Goal: Task Accomplishment & Management: Manage account settings

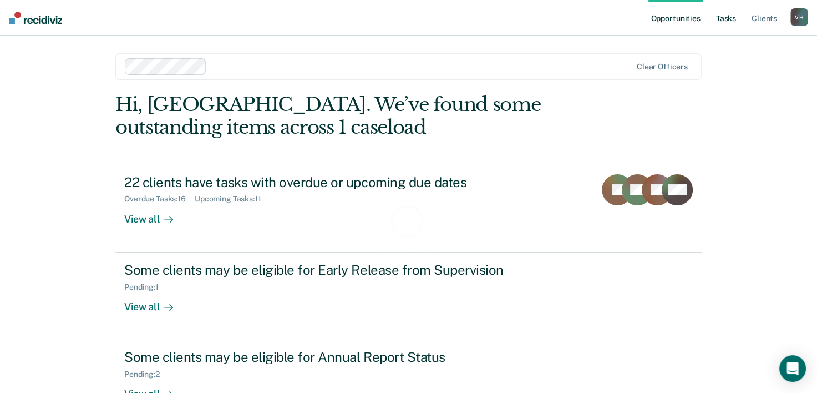
click at [722, 21] on link "Tasks" at bounding box center [726, 17] width 24 height 35
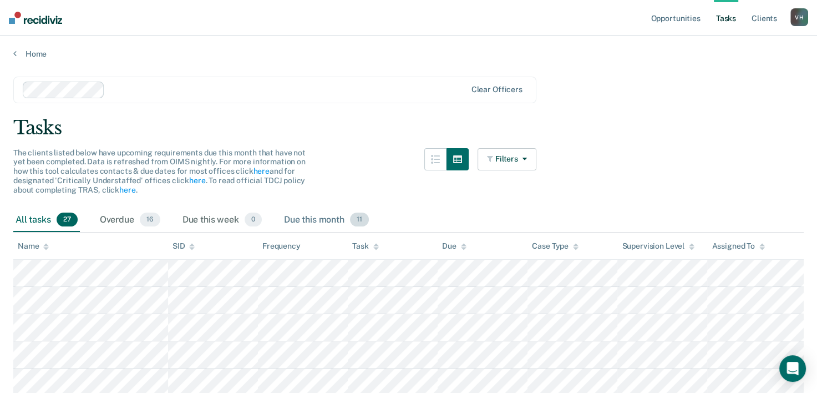
click at [302, 215] on div "Due this month 11" at bounding box center [326, 220] width 89 height 24
click at [328, 223] on div "Due this month 11" at bounding box center [326, 220] width 89 height 24
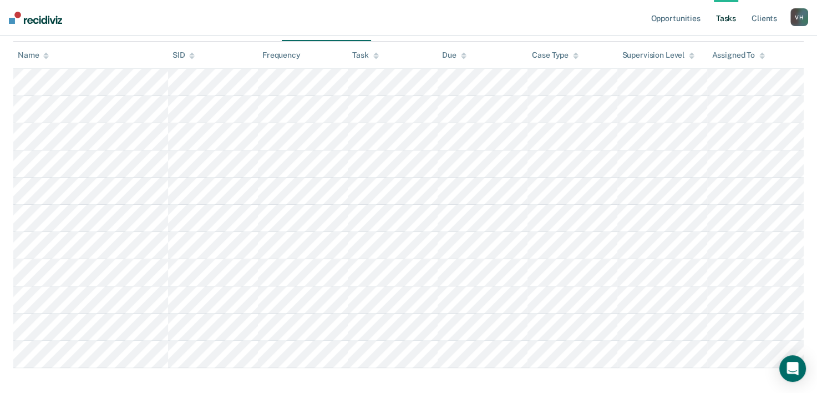
scroll to position [192, 0]
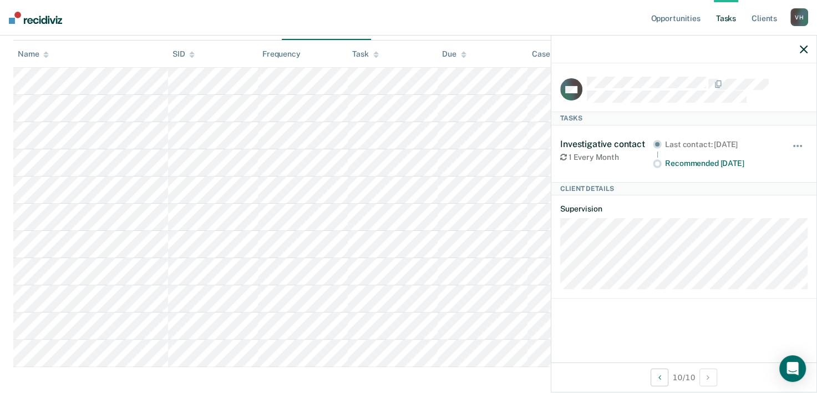
click at [274, 22] on nav "Opportunities Tasks Client s [PERSON_NAME] [PERSON_NAME] Profile How it works L…" at bounding box center [408, 17] width 817 height 35
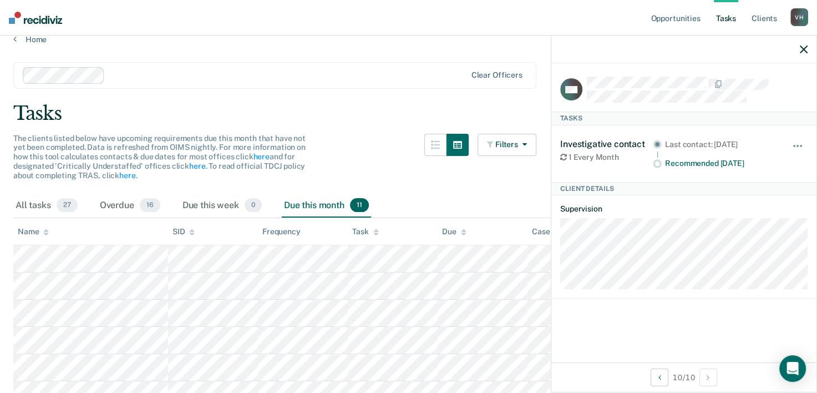
scroll to position [0, 0]
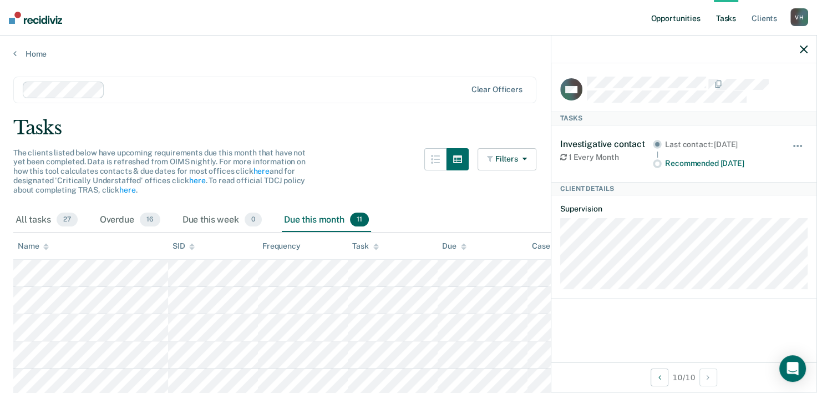
click at [680, 20] on link "Opportunities" at bounding box center [675, 17] width 54 height 35
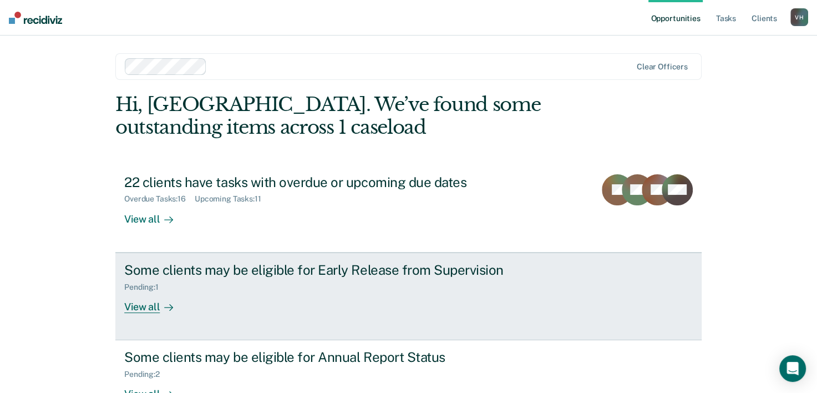
click at [145, 305] on div "View all" at bounding box center [155, 302] width 62 height 22
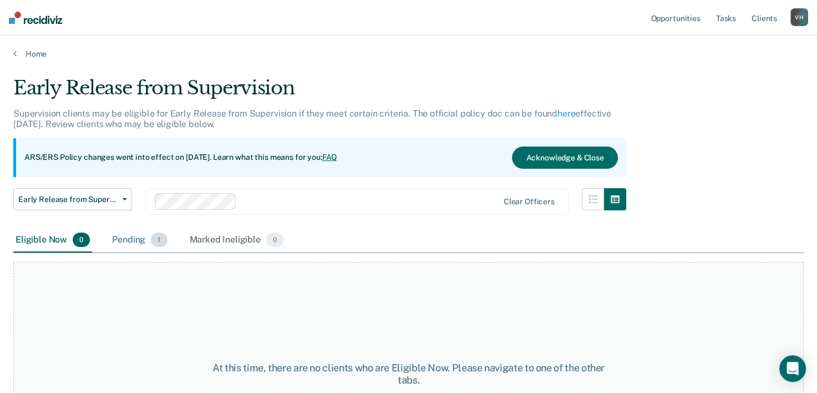
click at [135, 238] on div "Pending 1" at bounding box center [139, 240] width 59 height 24
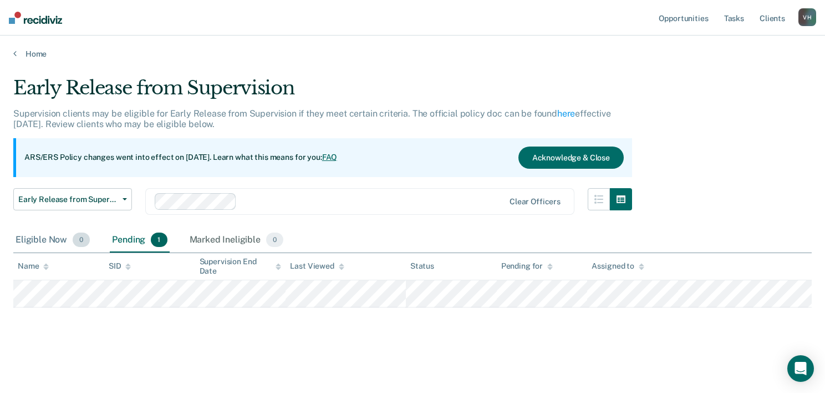
click at [55, 237] on div "Eligible Now 0" at bounding box center [52, 240] width 79 height 24
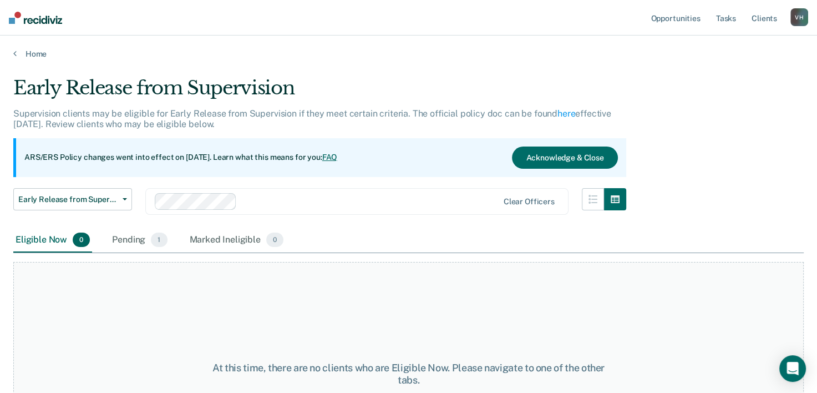
click at [18, 59] on main "Early Release from Supervision Supervision clients may be eligible for Early Re…" at bounding box center [408, 224] width 817 height 330
click at [17, 52] on link "Home" at bounding box center [408, 54] width 790 height 10
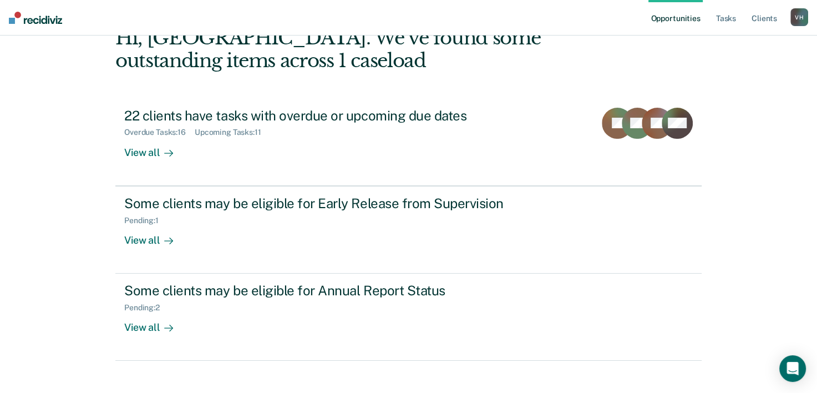
scroll to position [78, 0]
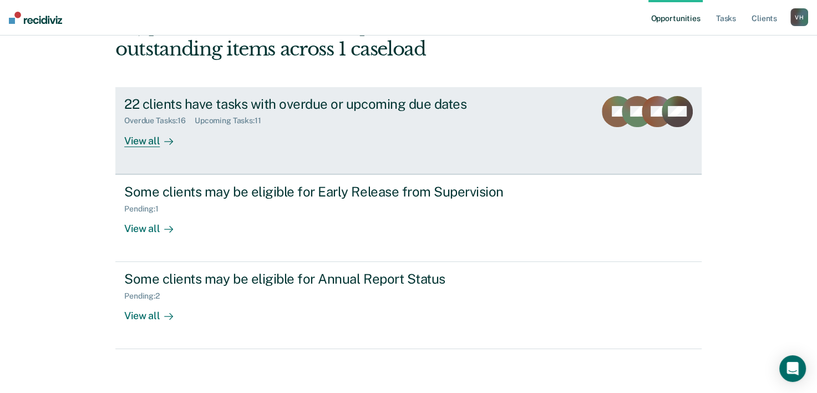
click at [146, 141] on div "View all" at bounding box center [155, 136] width 62 height 22
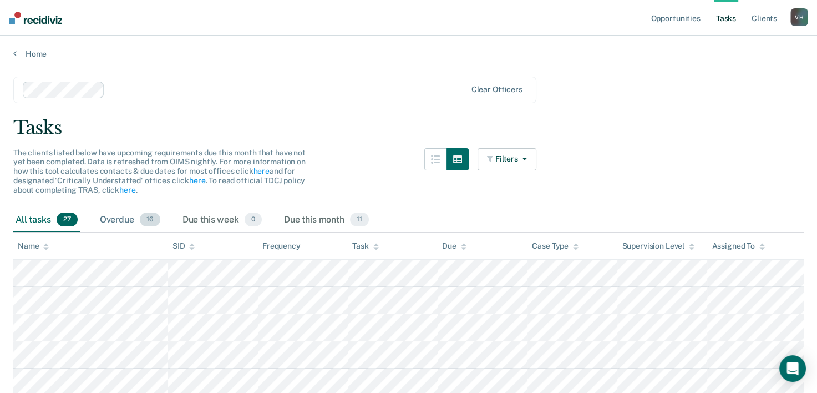
click at [131, 216] on div "Overdue 16" at bounding box center [130, 220] width 65 height 24
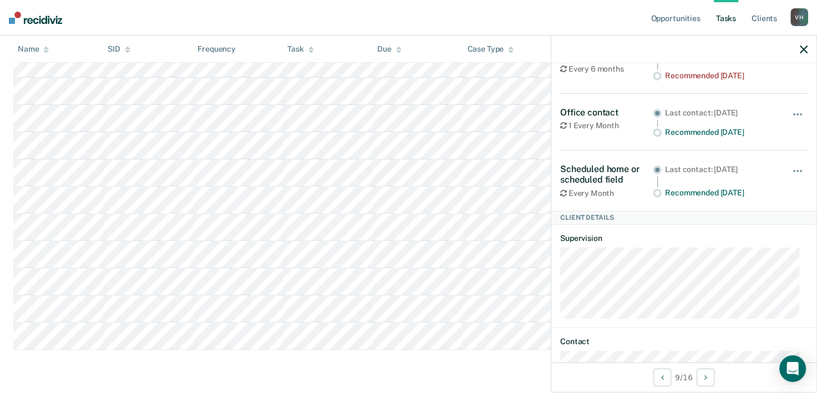
scroll to position [86, 0]
click at [699, 241] on dl "Supervision" at bounding box center [683, 274] width 247 height 85
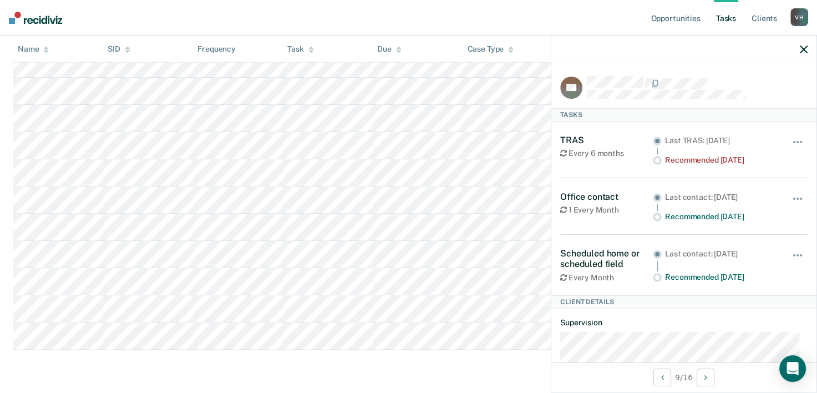
scroll to position [0, 0]
click at [711, 161] on div "Recommended [DATE]" at bounding box center [720, 160] width 111 height 9
click at [798, 47] on div at bounding box center [683, 49] width 265 height 28
